Goal: Transaction & Acquisition: Purchase product/service

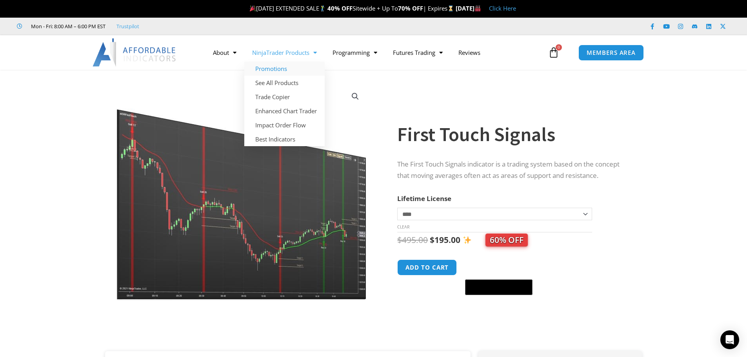
click at [287, 68] on link "Promotions" at bounding box center [284, 69] width 80 height 14
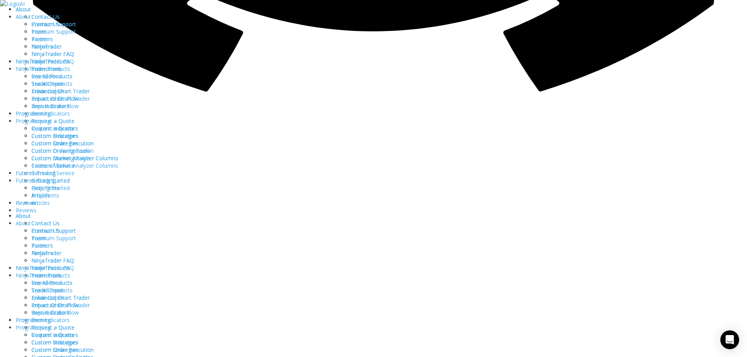
scroll to position [1177, 0]
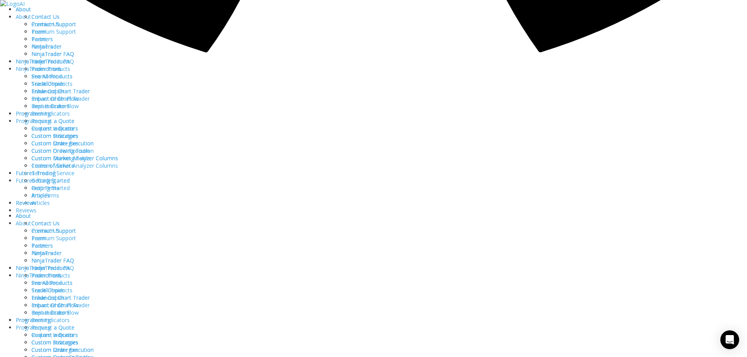
click at [70, 110] on link "Best Indicators" at bounding box center [50, 113] width 38 height 7
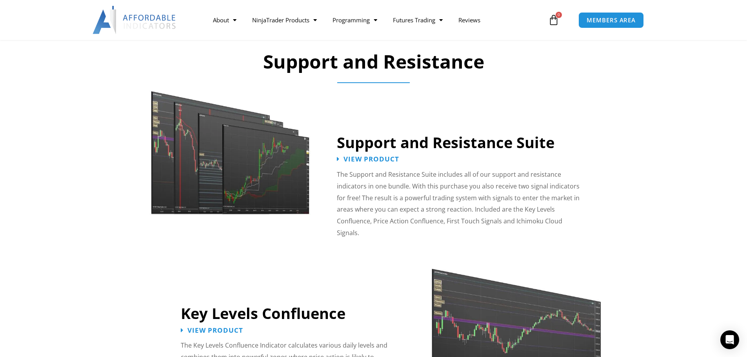
scroll to position [667, 0]
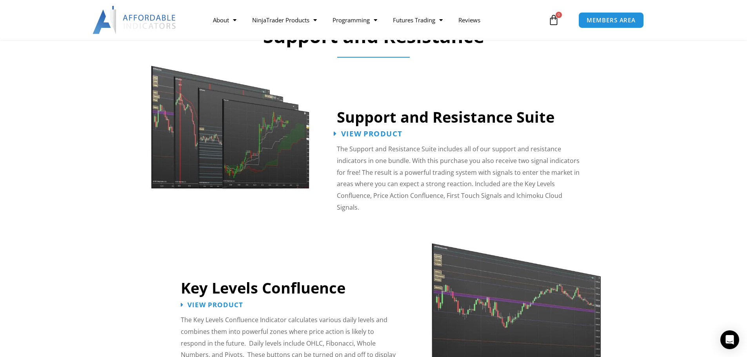
click at [378, 133] on span "View Product" at bounding box center [371, 133] width 61 height 7
